Goal: Use online tool/utility: Use online tool/utility

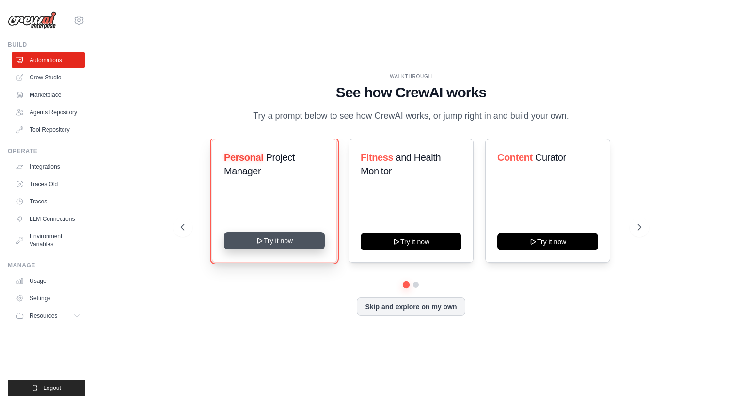
click at [305, 246] on button "Try it now" at bounding box center [274, 240] width 101 height 17
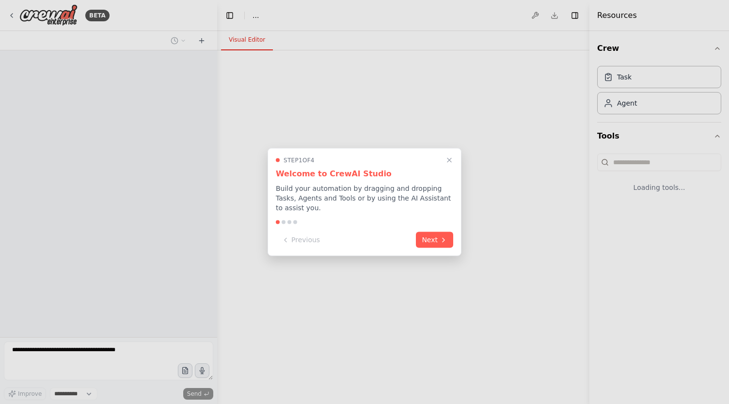
select select "****"
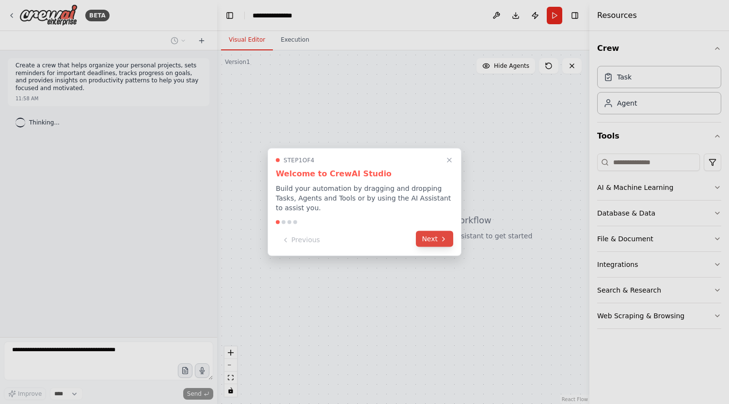
click at [436, 234] on button "Next" at bounding box center [434, 239] width 37 height 16
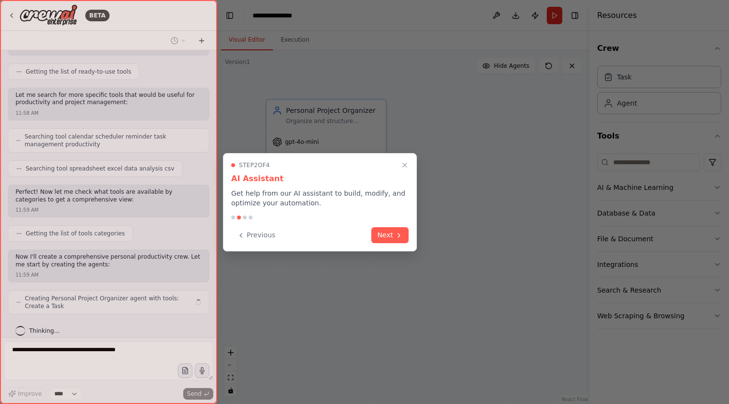
scroll to position [131, 0]
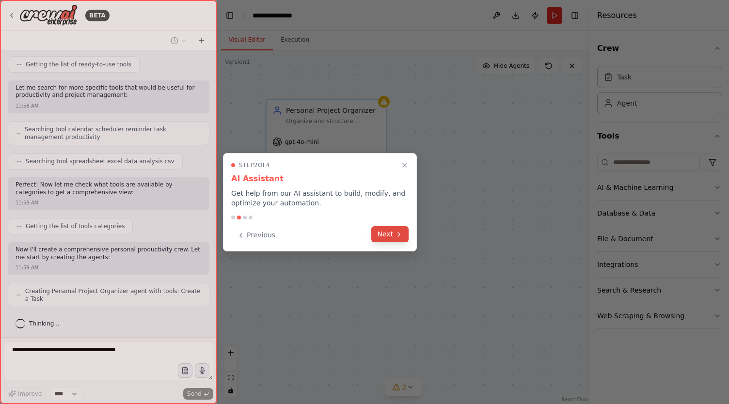
click at [389, 230] on button "Next" at bounding box center [389, 234] width 37 height 16
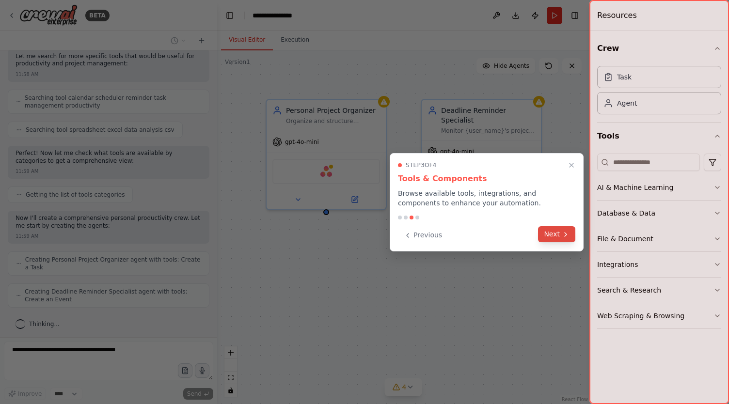
scroll to position [187, 0]
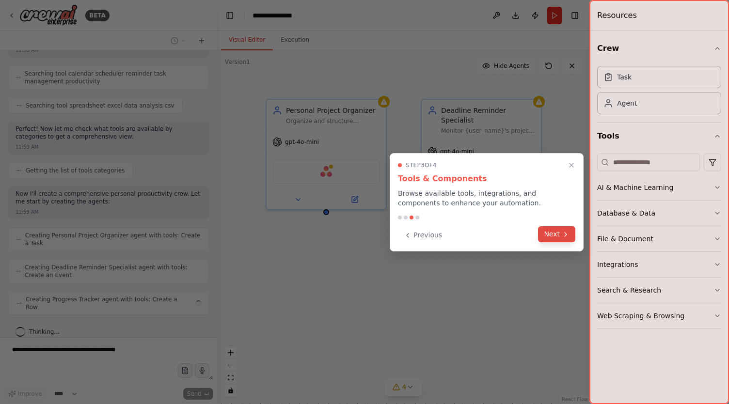
click at [547, 235] on button "Next" at bounding box center [556, 234] width 37 height 16
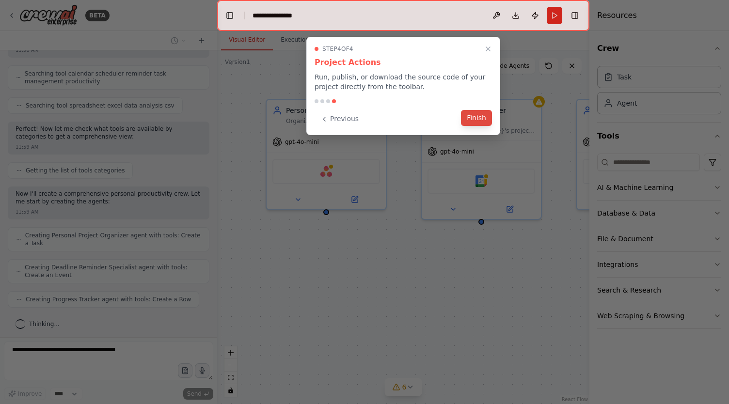
click at [471, 113] on button "Finish" at bounding box center [476, 118] width 31 height 16
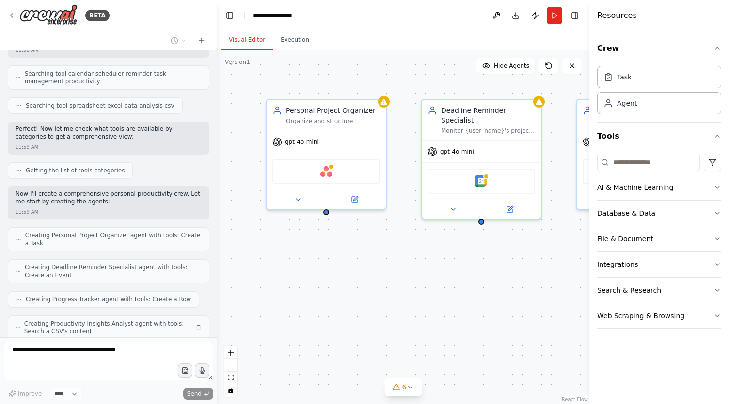
scroll to position [218, 0]
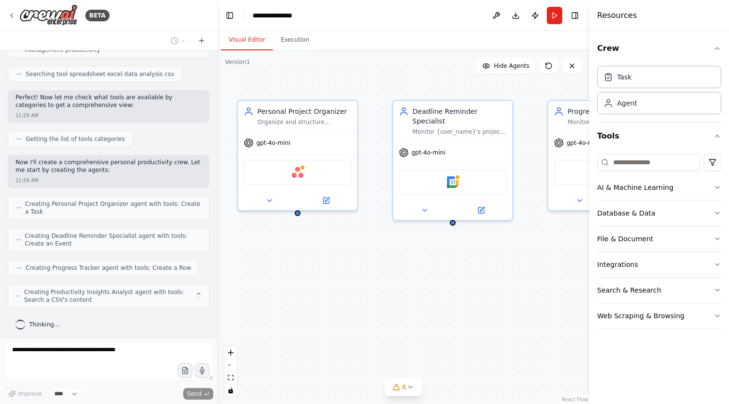
drag, startPoint x: 444, startPoint y: 260, endPoint x: 402, endPoint y: 262, distance: 41.7
click at [402, 262] on div "Personal Project Organizer Organize and structure {user_name}'s personal projec…" at bounding box center [403, 227] width 372 height 354
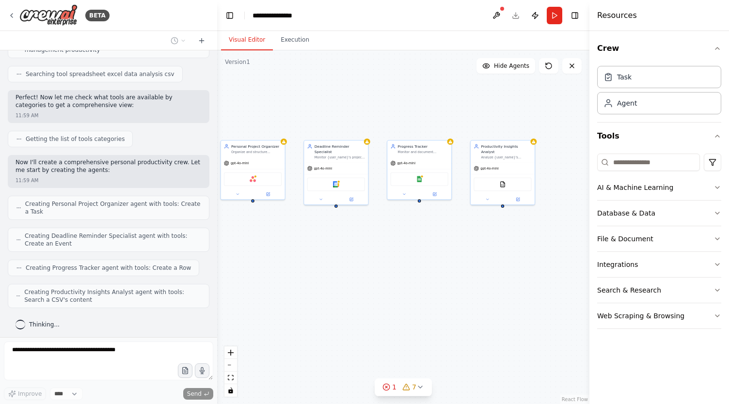
drag, startPoint x: 418, startPoint y: 273, endPoint x: 315, endPoint y: 220, distance: 115.3
click at [315, 220] on div "Personal Project Organizer Organize and structure {user_name}'s personal projec…" at bounding box center [403, 227] width 372 height 354
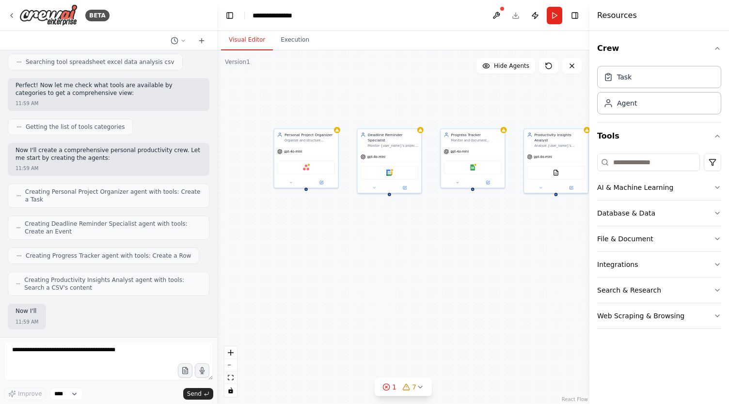
drag, startPoint x: 406, startPoint y: 217, endPoint x: 445, endPoint y: 213, distance: 39.0
click at [445, 213] on div "Personal Project Organizer Organize and structure {user_name}'s personal projec…" at bounding box center [403, 227] width 372 height 354
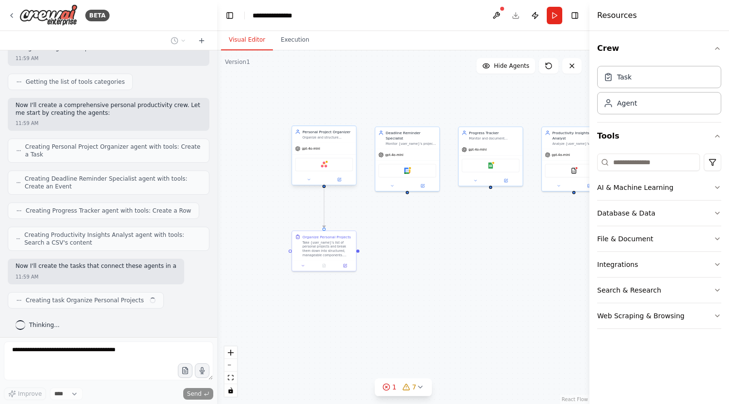
scroll to position [283, 0]
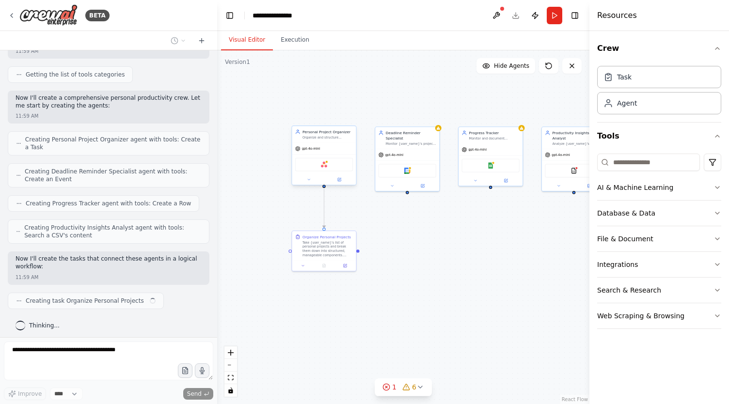
click at [309, 147] on span "gpt-4o-mini" at bounding box center [311, 149] width 18 height 4
click at [329, 170] on div "Asana" at bounding box center [324, 165] width 58 height 14
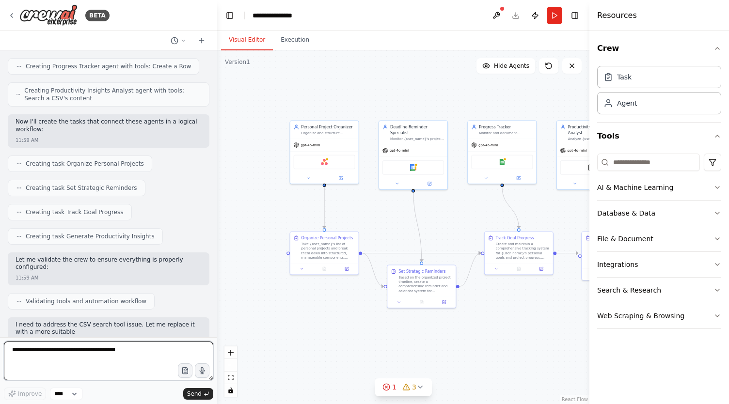
scroll to position [427, 0]
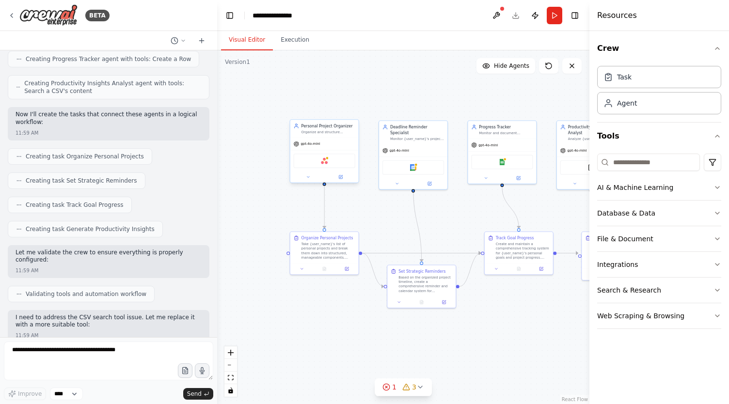
click at [332, 139] on div "gpt-4o-mini" at bounding box center [324, 144] width 68 height 12
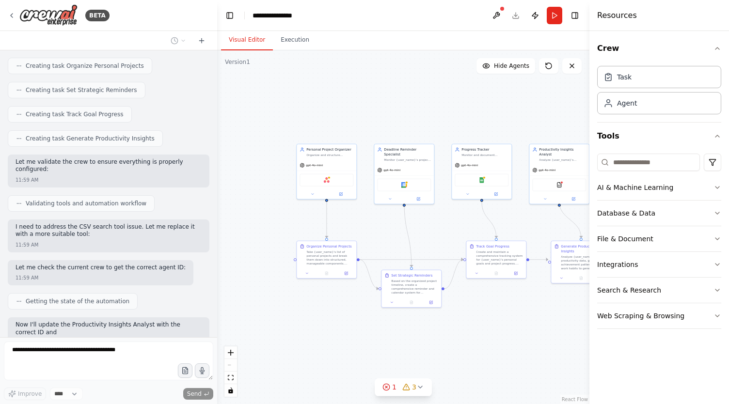
scroll to position [582, 0]
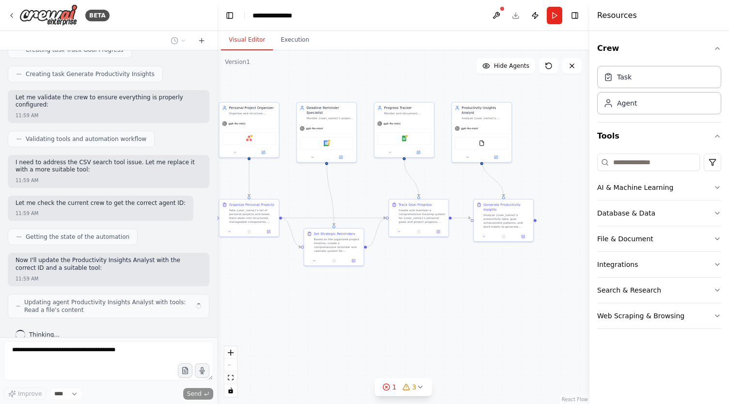
drag, startPoint x: 370, startPoint y: 331, endPoint x: 278, endPoint y: 272, distance: 109.8
click at [278, 272] on div ".deletable-edge-delete-btn { width: 20px; height: 20px; border: 0px solid #ffff…" at bounding box center [403, 227] width 372 height 354
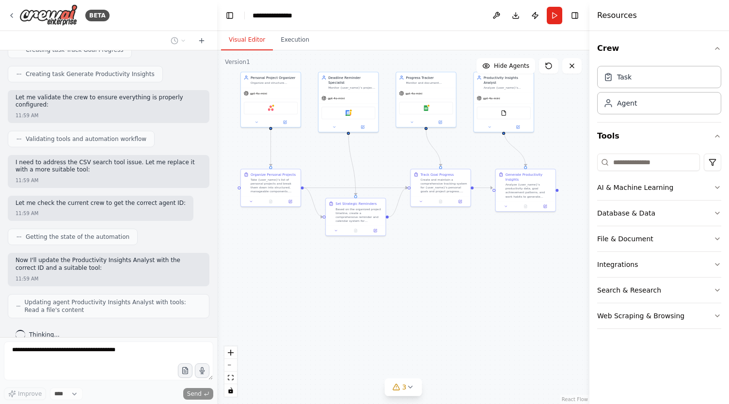
drag, startPoint x: 335, startPoint y: 336, endPoint x: 446, endPoint y: 311, distance: 113.5
click at [446, 311] on div ".deletable-edge-delete-btn { width: 20px; height: 20px; border: 0px solid #ffff…" at bounding box center [403, 227] width 372 height 354
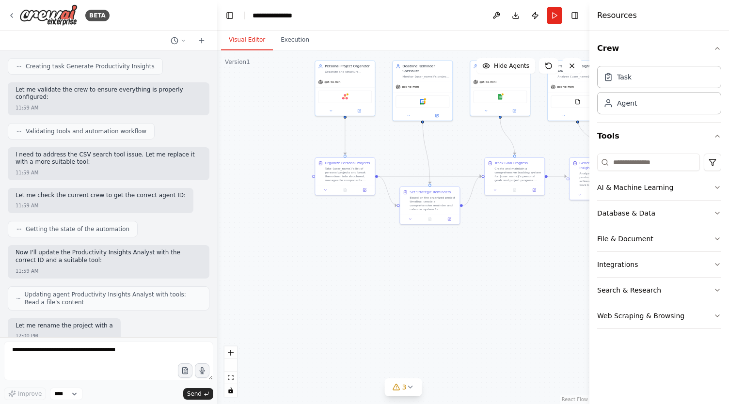
scroll to position [647, 0]
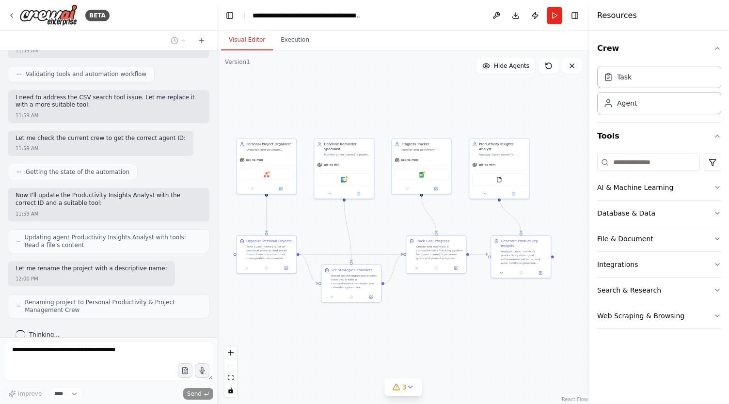
drag, startPoint x: 415, startPoint y: 289, endPoint x: 336, endPoint y: 367, distance: 110.6
click at [336, 367] on div ".deletable-edge-delete-btn { width: 20px; height: 20px; border: 0px solid #ffff…" at bounding box center [403, 227] width 372 height 354
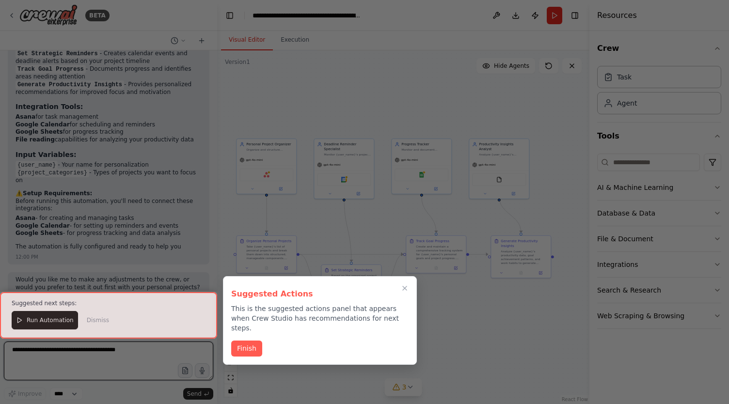
scroll to position [1151, 0]
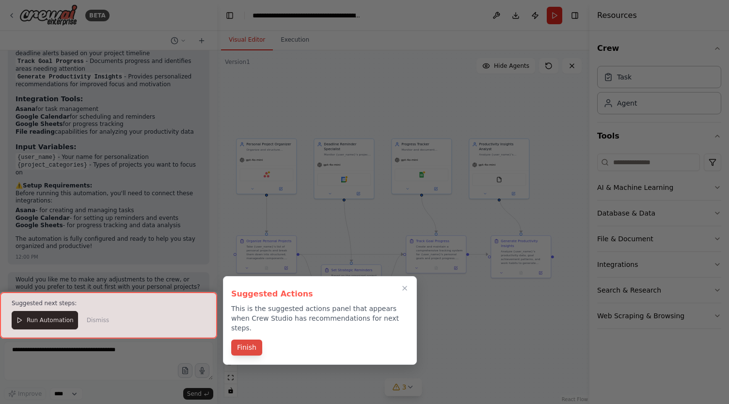
click at [248, 343] on button "Finish" at bounding box center [246, 348] width 31 height 16
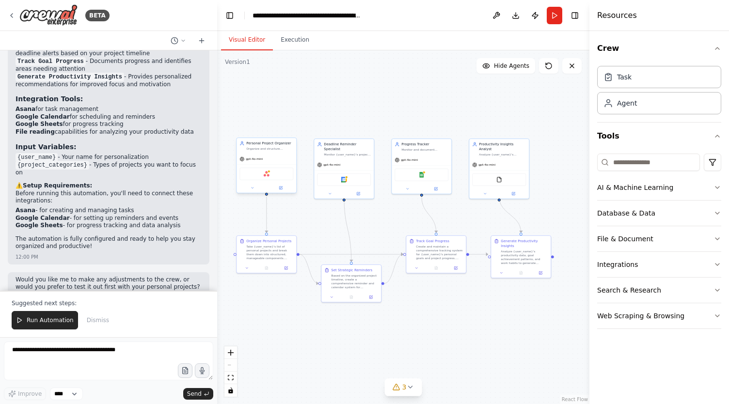
click at [238, 183] on div at bounding box center [266, 188] width 60 height 10
click at [258, 173] on div "Asana" at bounding box center [266, 174] width 54 height 13
click at [334, 172] on div "Google Calendar" at bounding box center [344, 178] width 54 height 13
click at [270, 172] on div "Asana" at bounding box center [266, 174] width 54 height 13
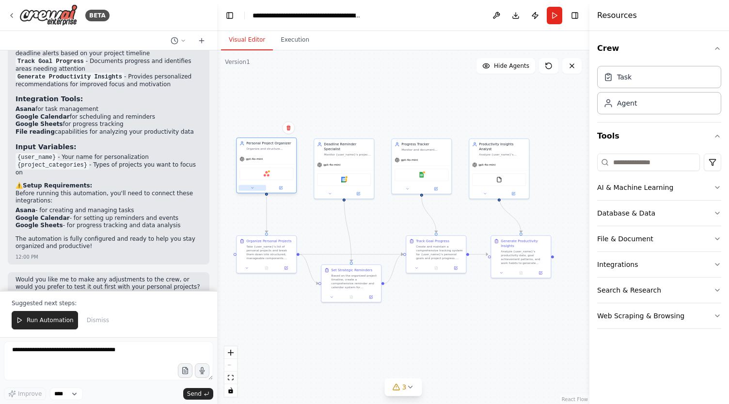
click at [258, 187] on button at bounding box center [252, 188] width 28 height 6
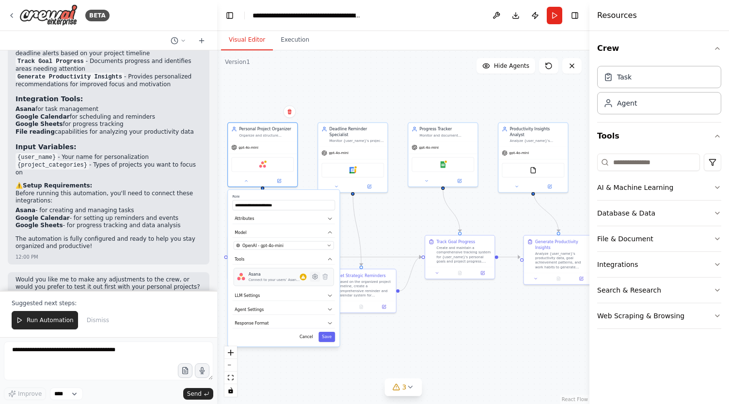
click at [317, 280] on button at bounding box center [315, 277] width 10 height 10
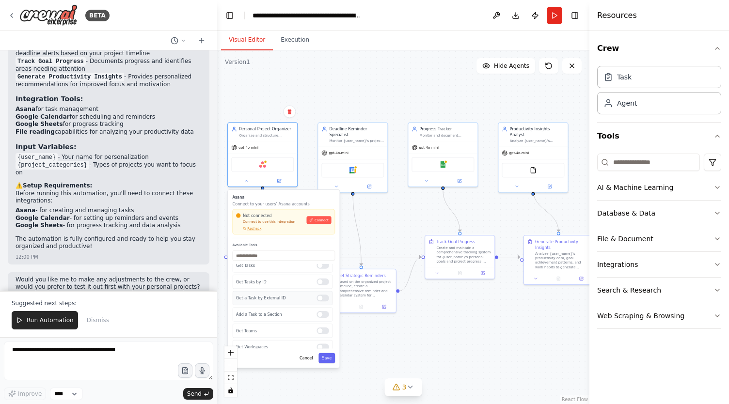
scroll to position [181, 0]
click at [309, 360] on button "Cancel" at bounding box center [306, 358] width 20 height 10
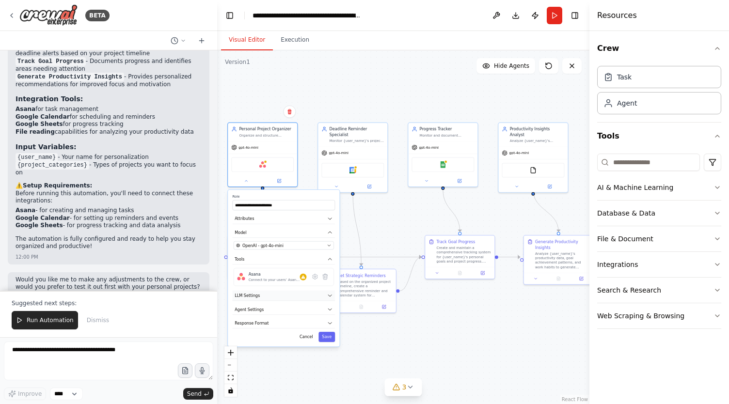
click at [286, 296] on button "LLM Settings" at bounding box center [284, 296] width 103 height 11
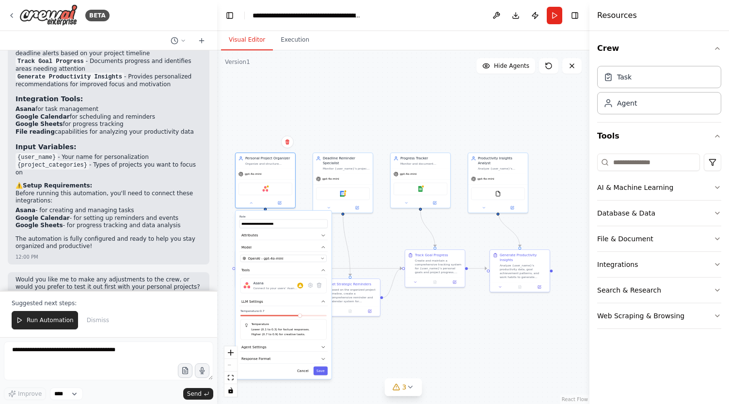
click at [279, 351] on div "**********" at bounding box center [283, 295] width 96 height 169
click at [279, 347] on button "Agent Settings" at bounding box center [283, 346] width 88 height 9
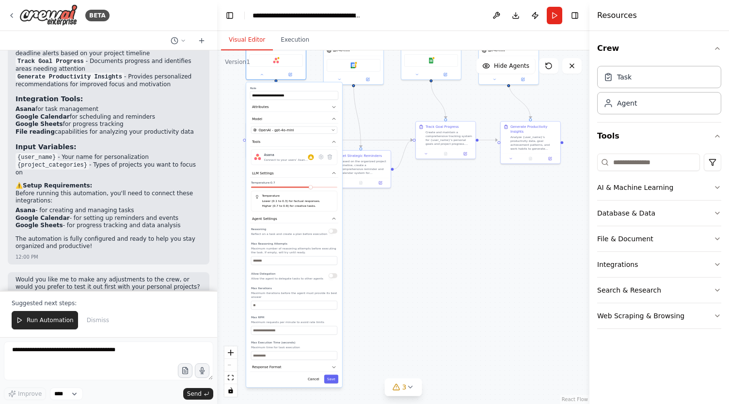
drag, startPoint x: 355, startPoint y: 358, endPoint x: 367, endPoint y: 220, distance: 138.1
click at [367, 220] on div ".deletable-edge-delete-btn { width: 20px; height: 20px; border: 0px solid #ffff…" at bounding box center [403, 227] width 372 height 354
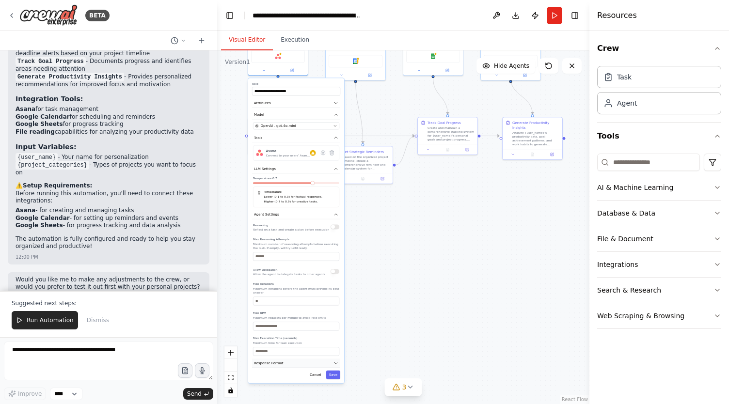
click at [287, 360] on button "Response Format" at bounding box center [296, 362] width 88 height 9
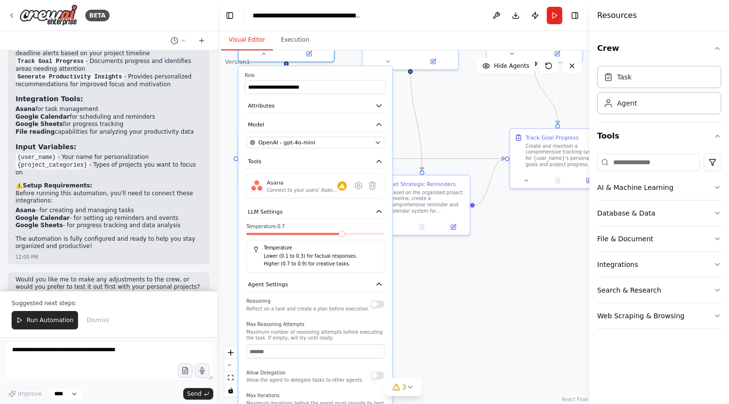
drag, startPoint x: 431, startPoint y: 260, endPoint x: 444, endPoint y: 373, distance: 113.6
click at [444, 373] on div ".deletable-edge-delete-btn { width: 20px; height: 20px; border: 0px solid #ffff…" at bounding box center [403, 227] width 372 height 354
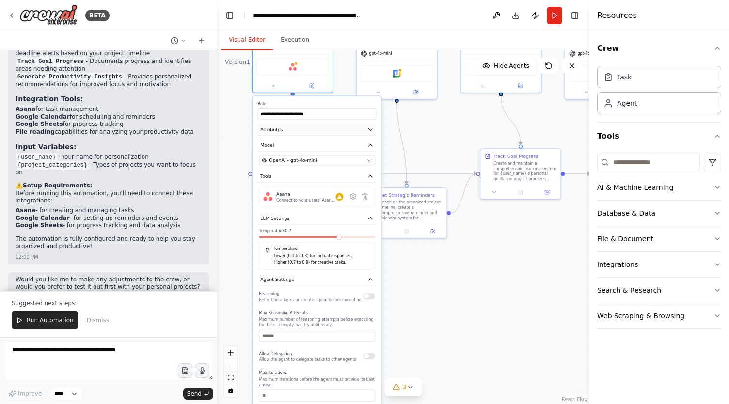
click at [294, 134] on button "Attributes" at bounding box center [317, 130] width 119 height 12
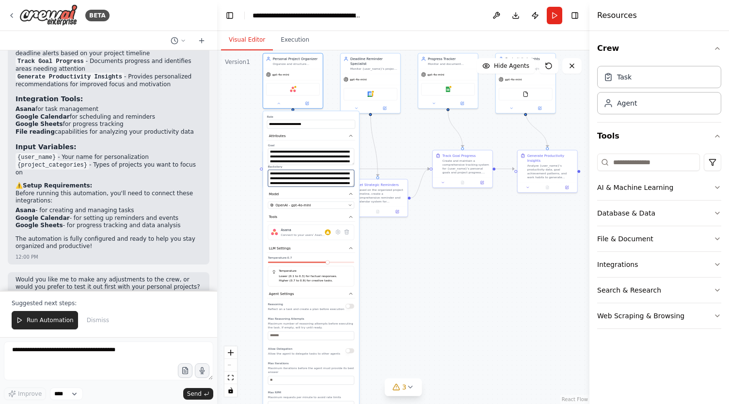
click at [292, 174] on textarea "**********" at bounding box center [311, 178] width 86 height 17
